Goal: Transaction & Acquisition: Subscribe to service/newsletter

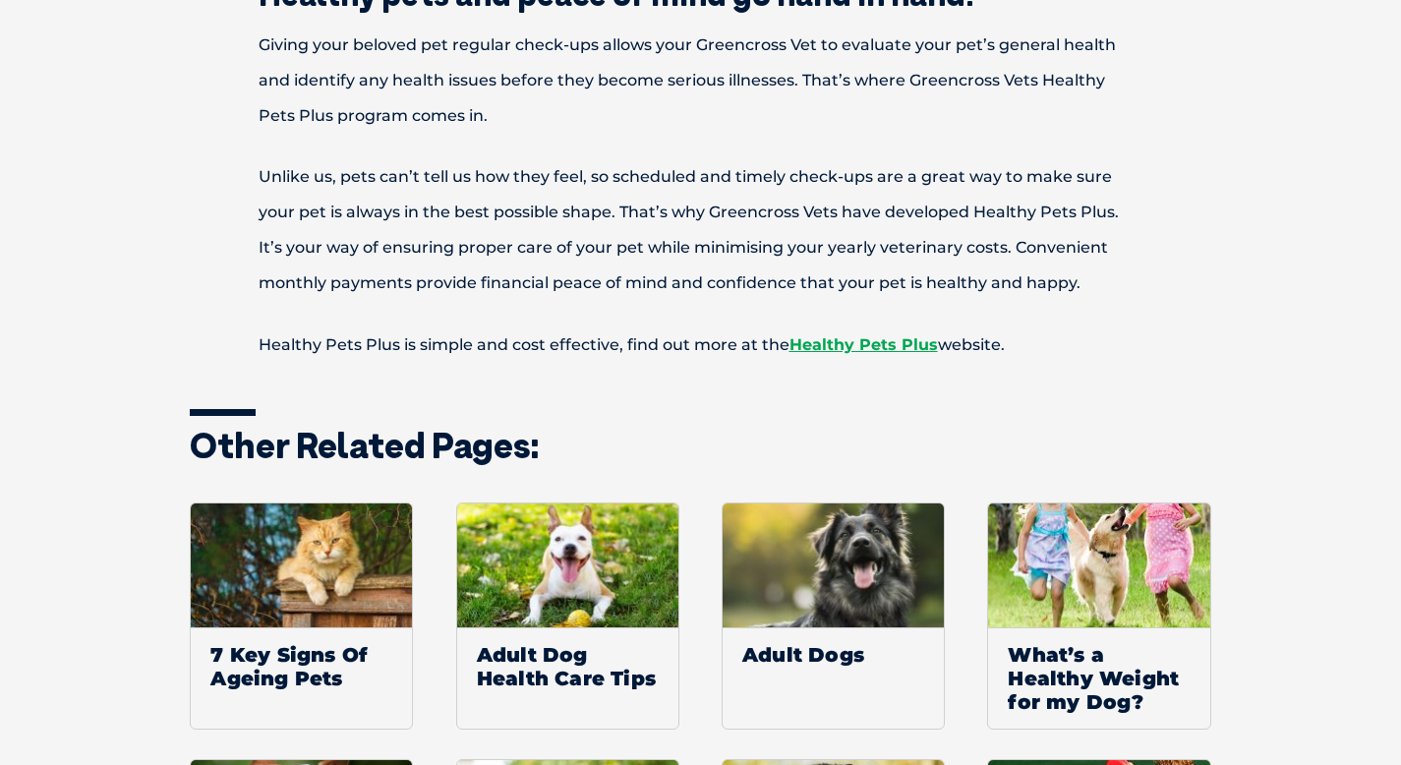
scroll to position [634, 0]
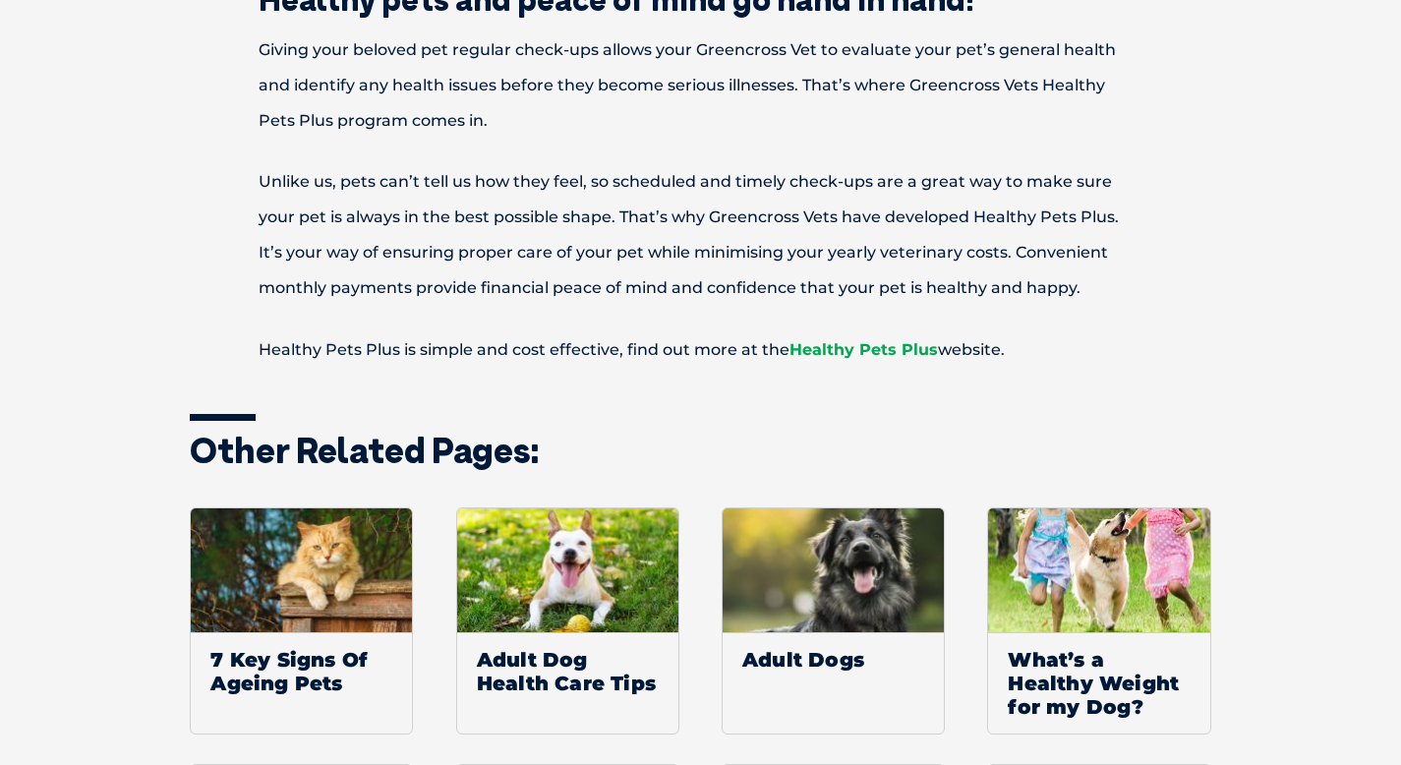
click at [912, 348] on link "Healthy Pets Plus" at bounding box center [863, 349] width 148 height 19
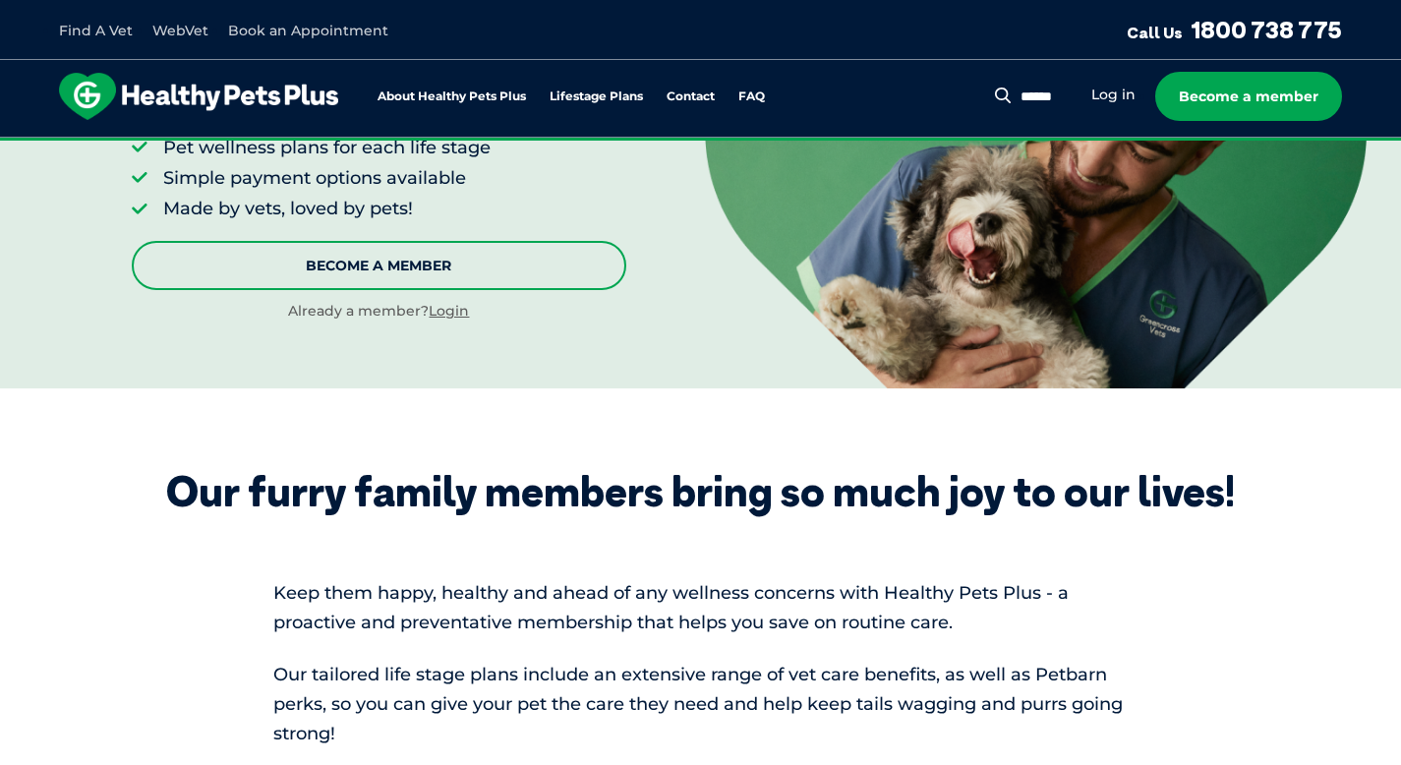
click at [426, 269] on link "Become A Member" at bounding box center [379, 265] width 494 height 49
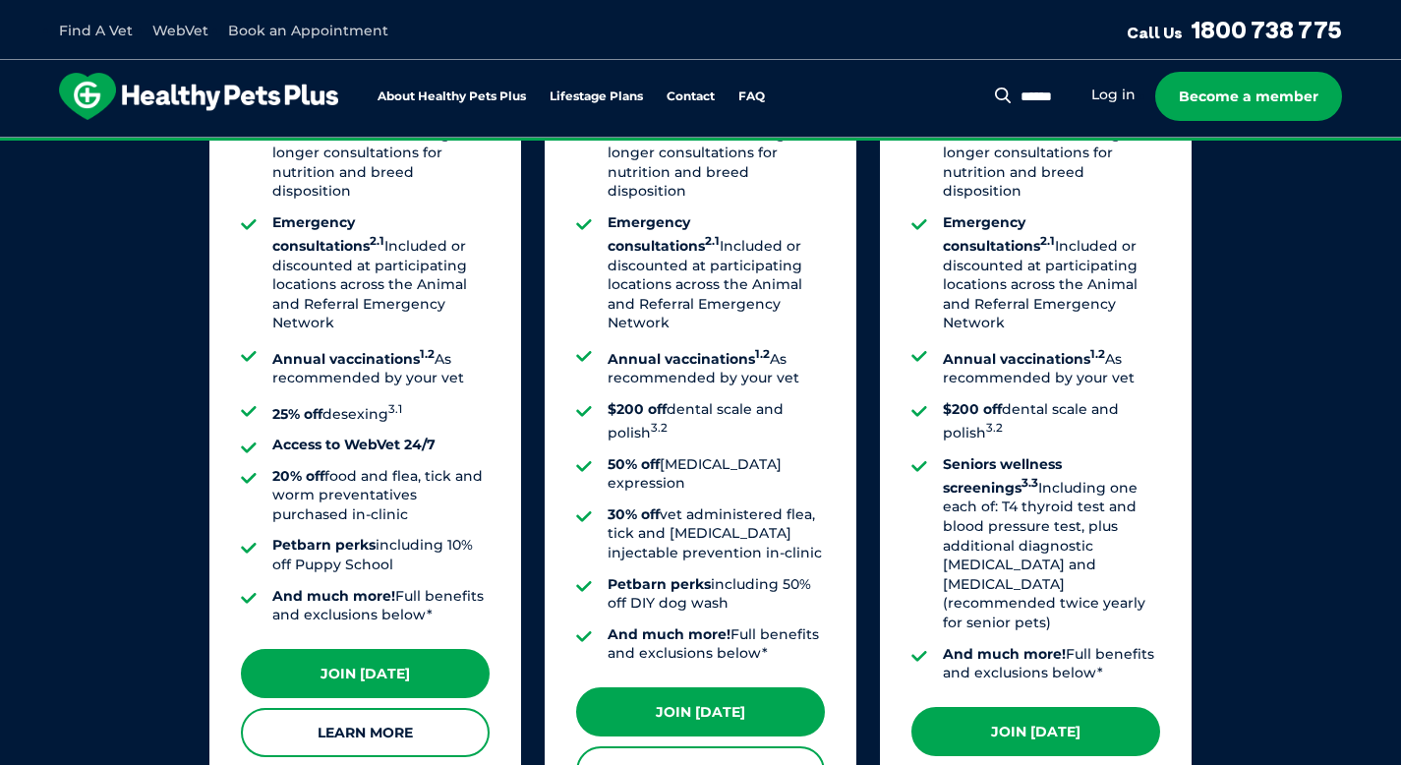
scroll to position [1007, 0]
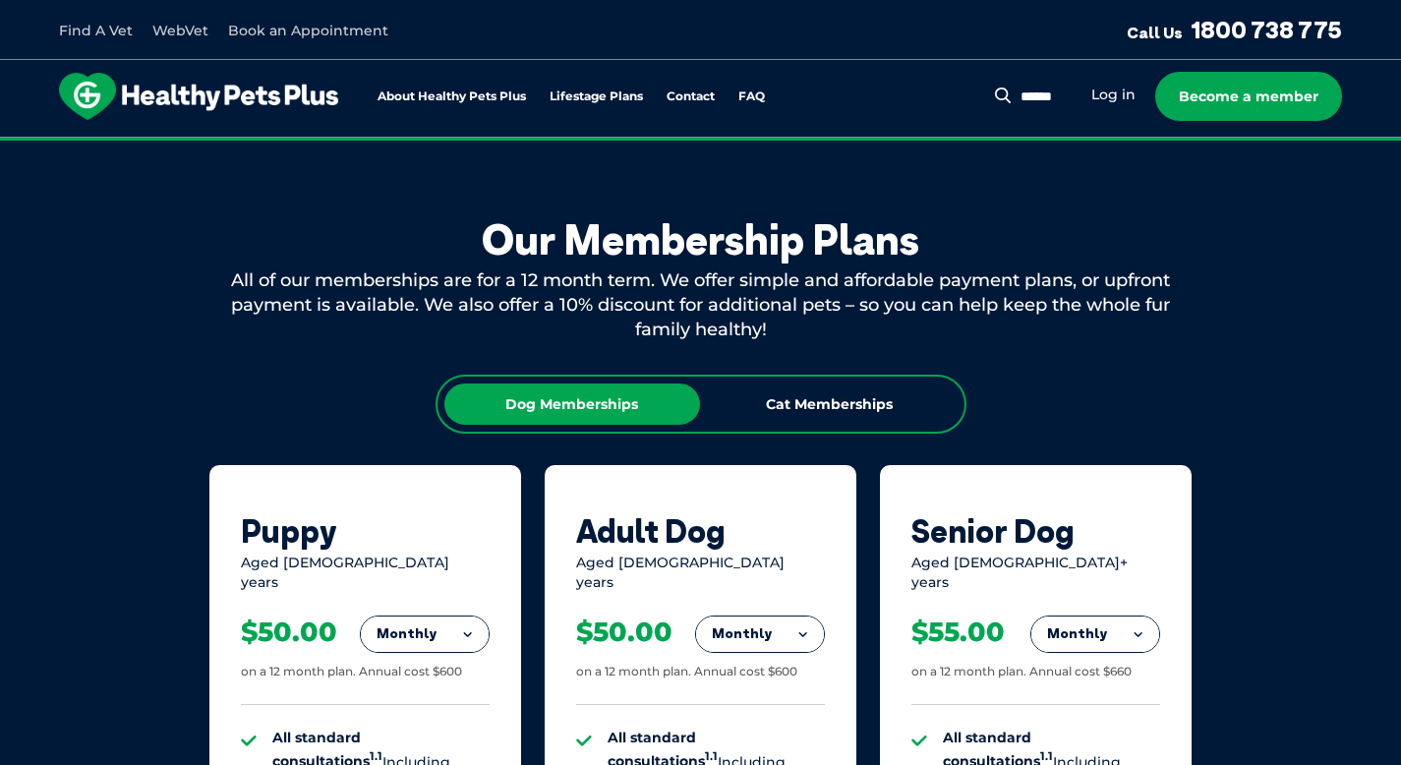
click at [814, 624] on button "Monthly" at bounding box center [760, 633] width 128 height 35
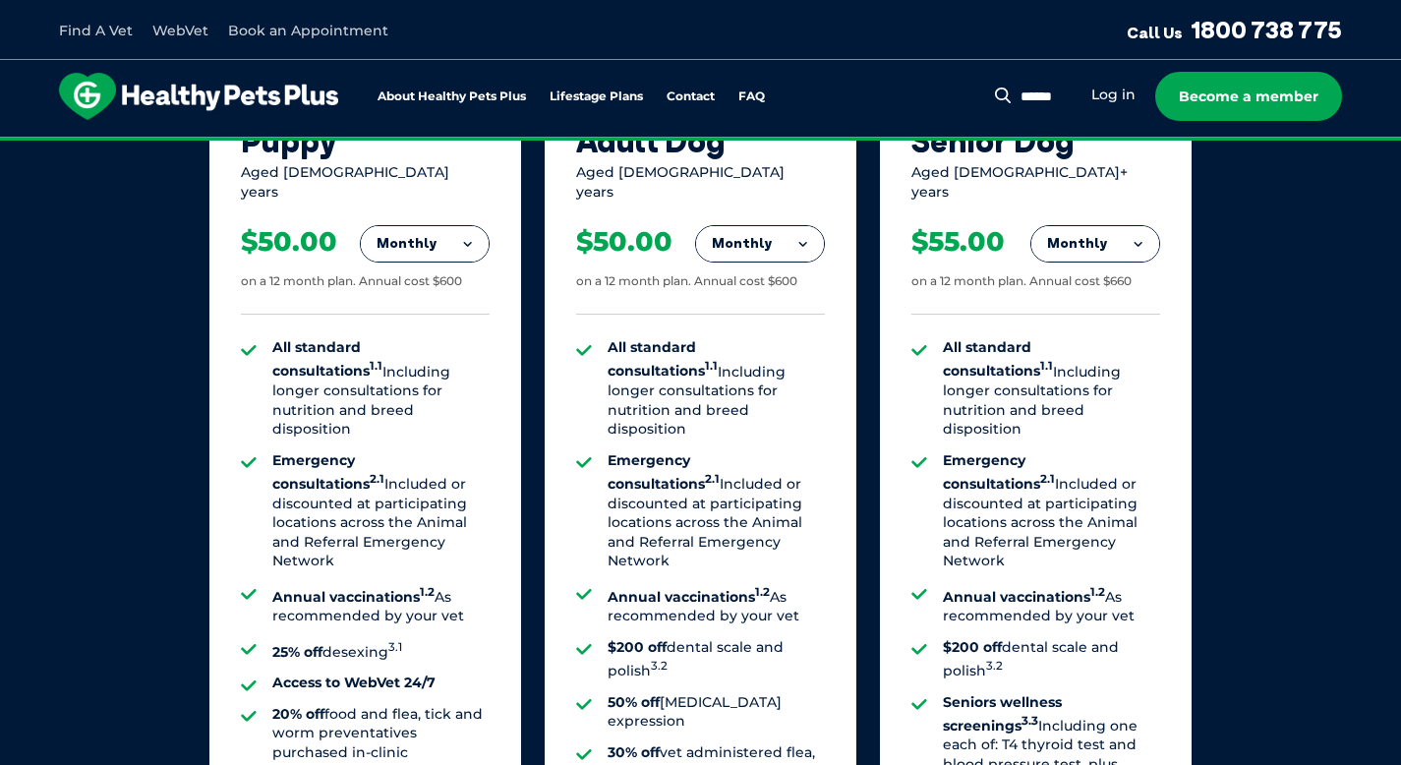
scroll to position [1393, 0]
